Goal: Find specific page/section: Find specific page/section

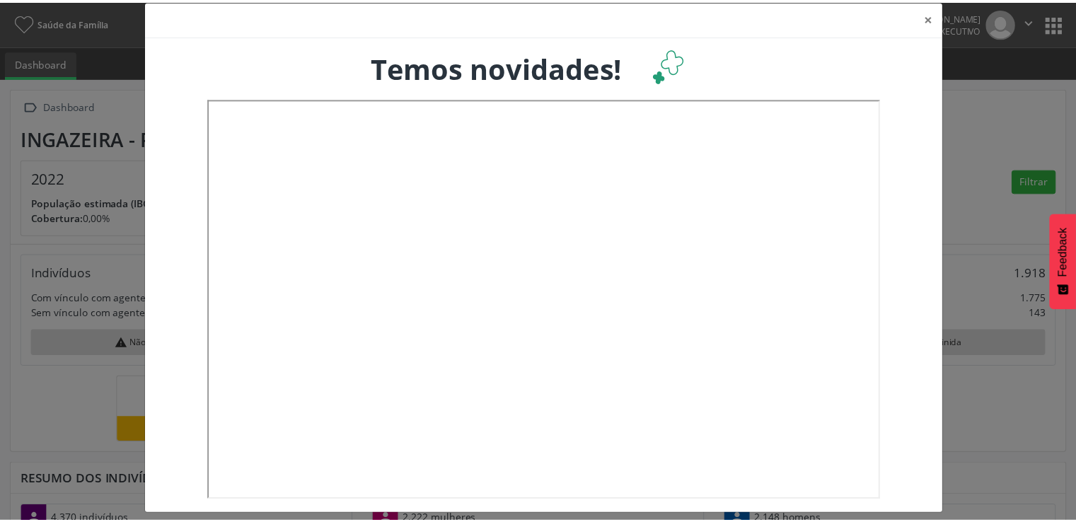
scroll to position [28, 0]
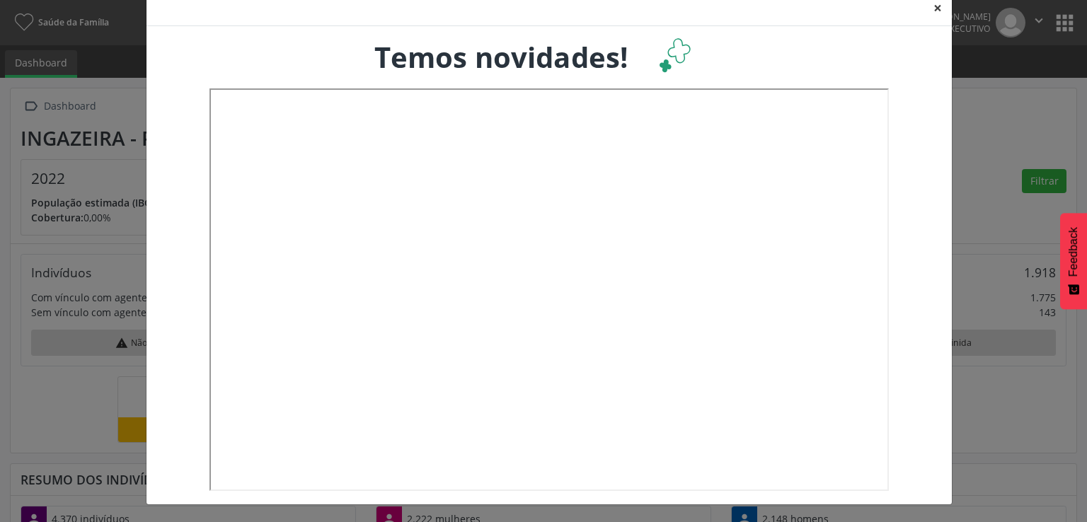
click at [931, 9] on button "×" at bounding box center [938, 8] width 28 height 35
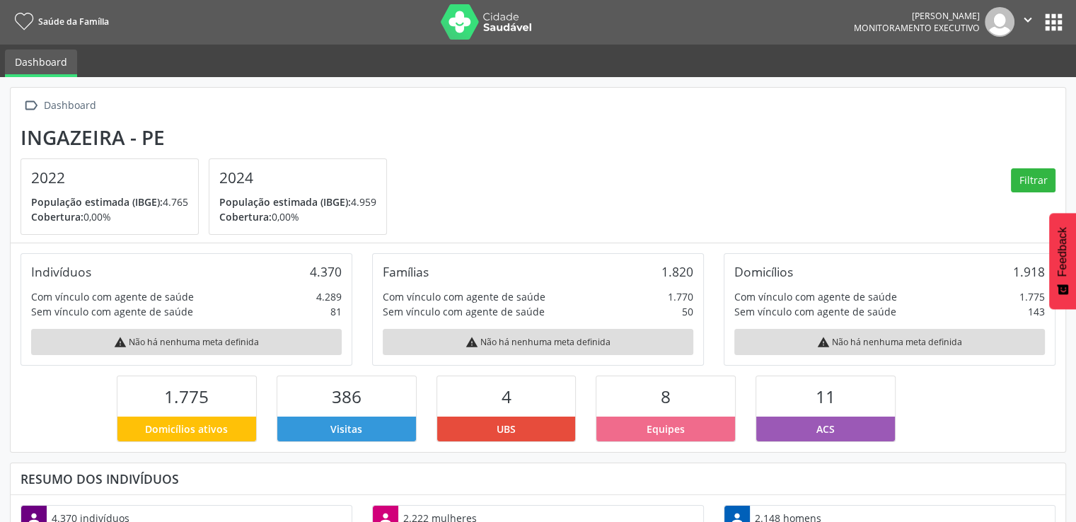
scroll to position [0, 0]
click at [1051, 19] on button "apps" at bounding box center [1054, 23] width 25 height 25
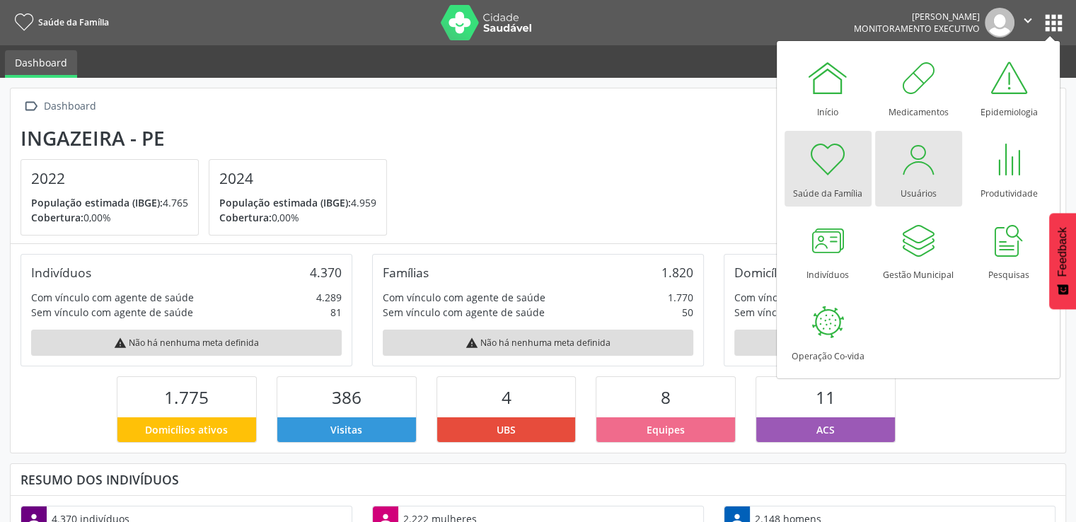
click at [917, 175] on div at bounding box center [918, 159] width 42 height 42
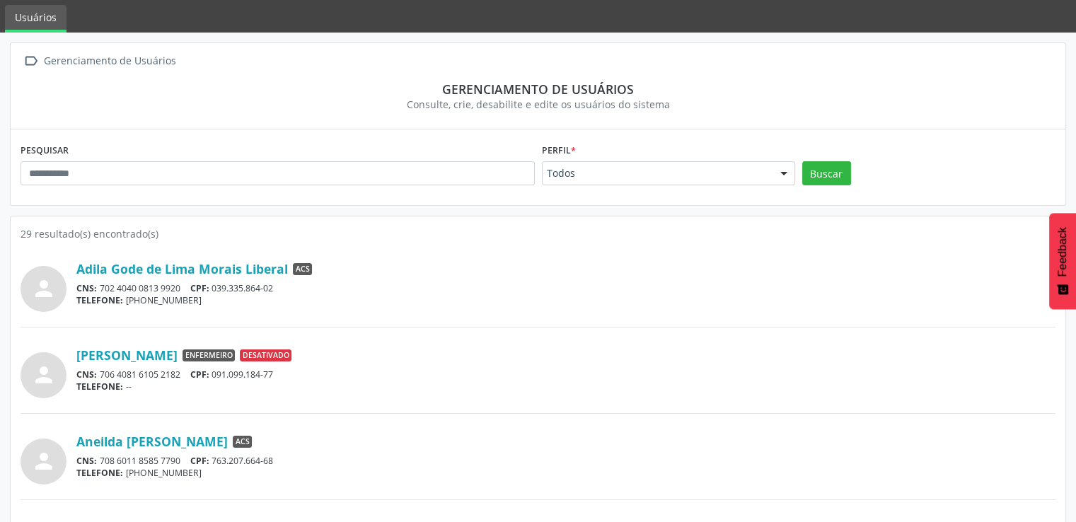
scroll to position [71, 0]
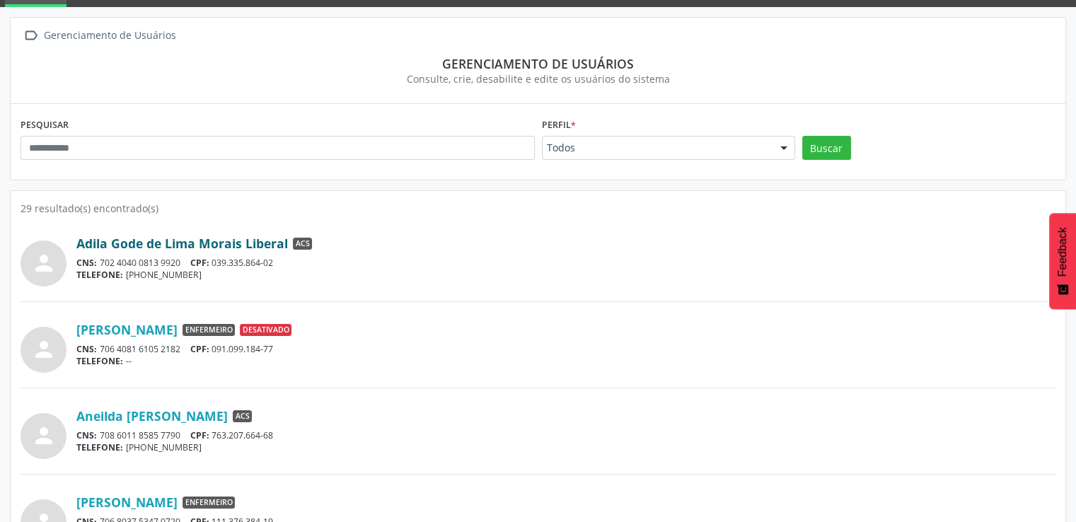
click at [173, 241] on link "Adila Gode de Lima Morais Liberal" at bounding box center [182, 244] width 212 height 16
